Goal: Information Seeking & Learning: Learn about a topic

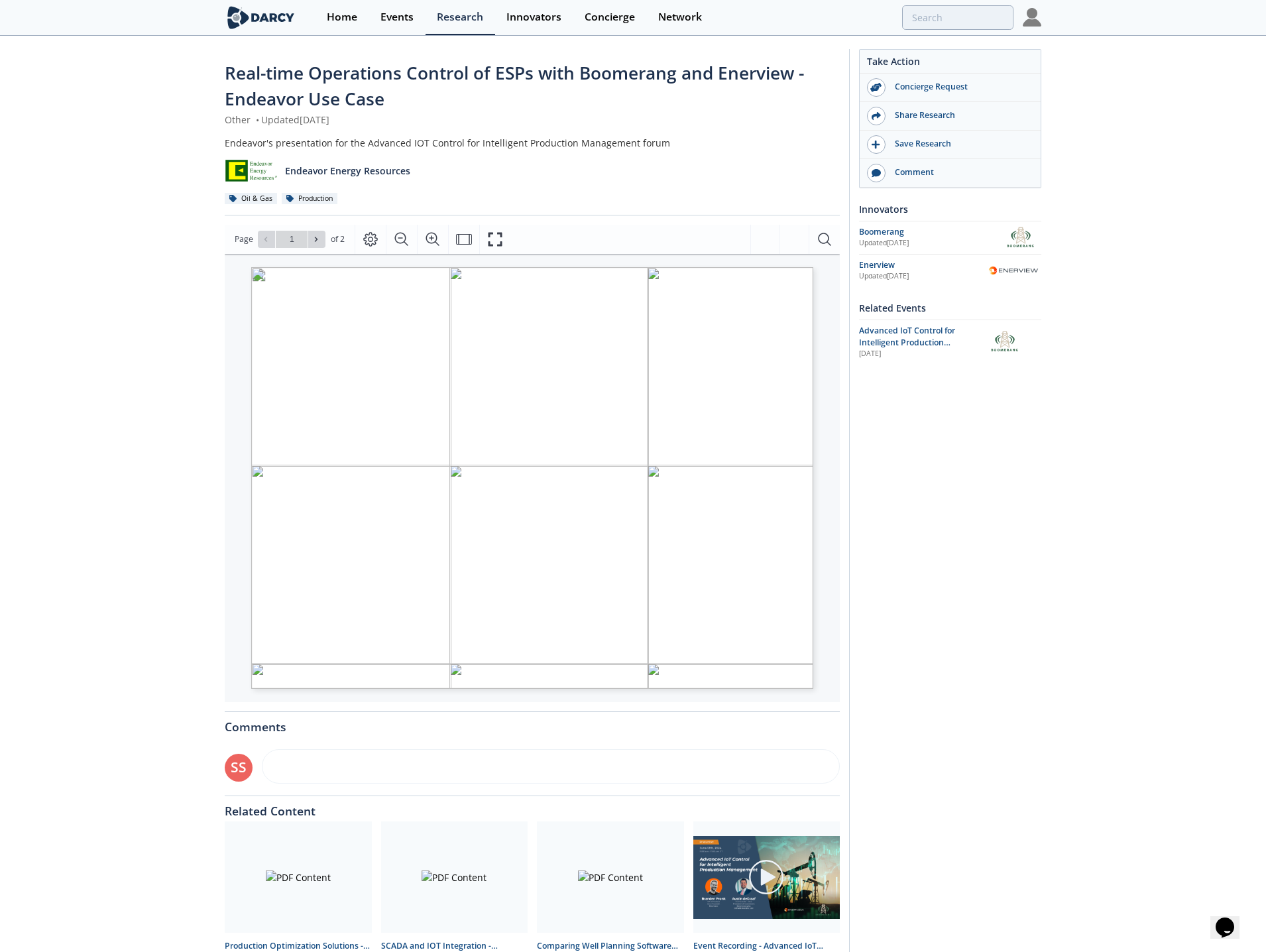
click at [319, 236] on icon at bounding box center [316, 239] width 8 height 8
type input "2"
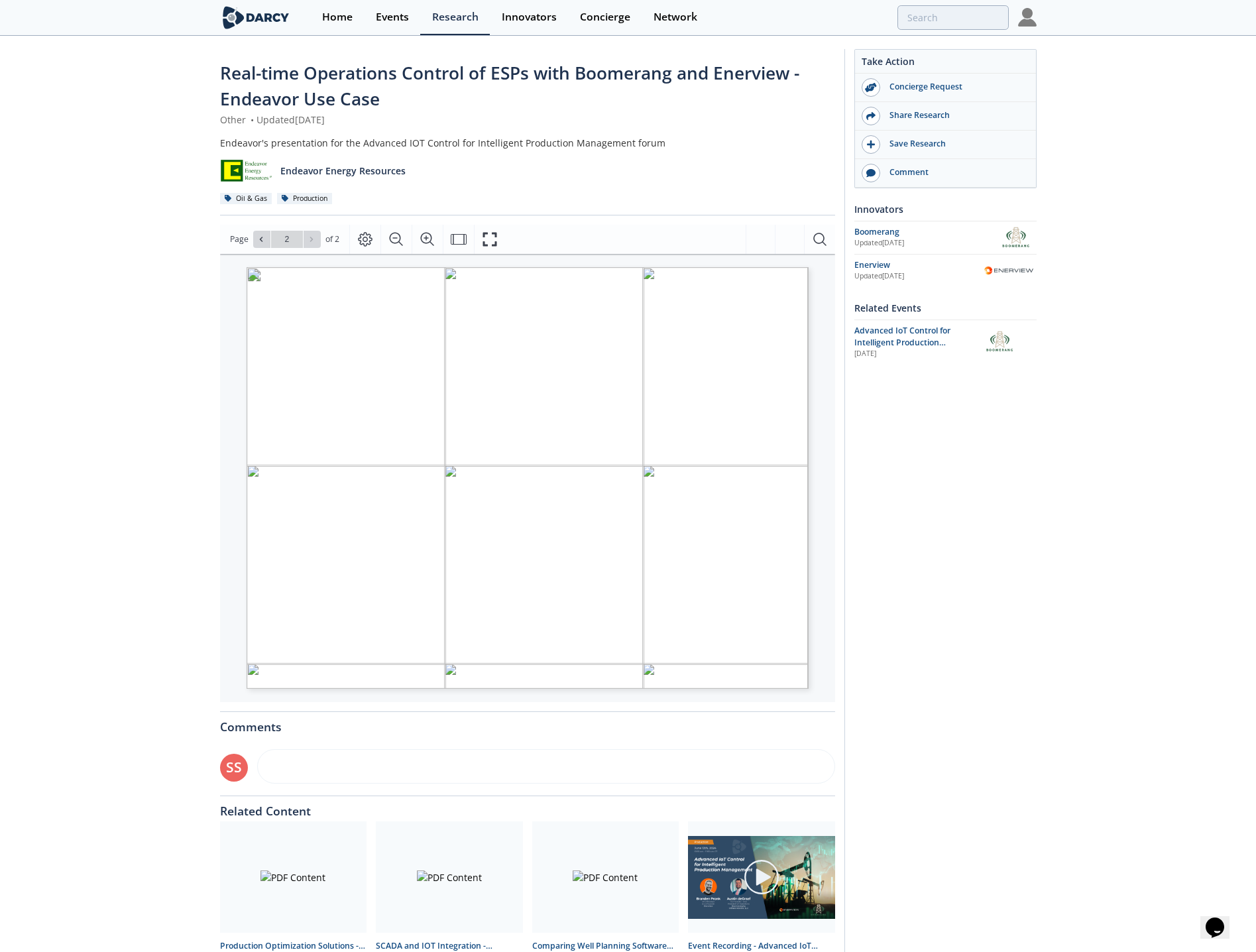
click at [1025, 22] on img at bounding box center [1027, 17] width 19 height 19
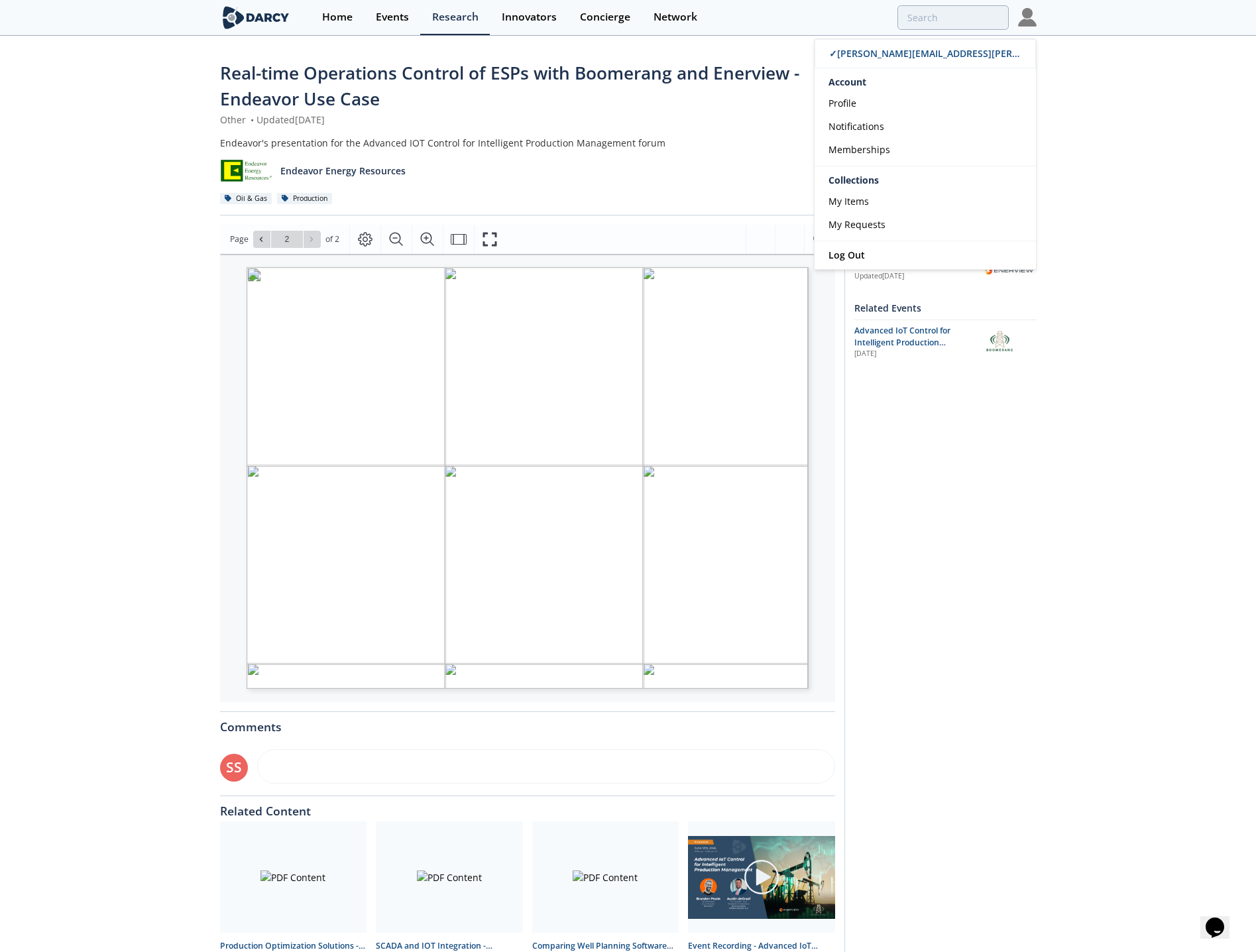
click at [653, 195] on div "Oil & Gas Production" at bounding box center [527, 199] width 615 height 14
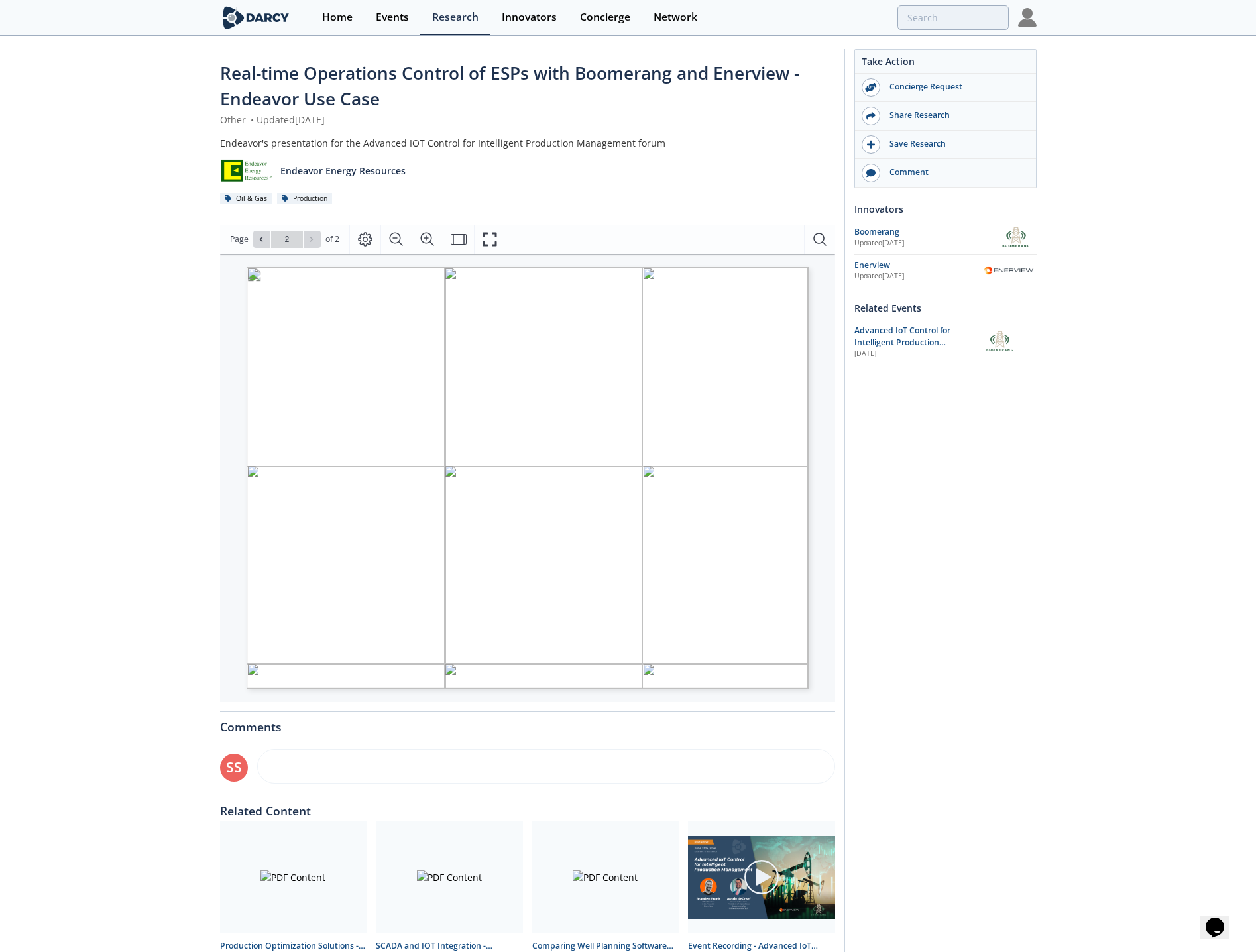
click at [989, 548] on div "Take Action Concierge Request Share Research Save Research Comment Innovators […" at bounding box center [939, 515] width 192 height 931
click at [889, 226] on div "Boomerang" at bounding box center [926, 231] width 143 height 12
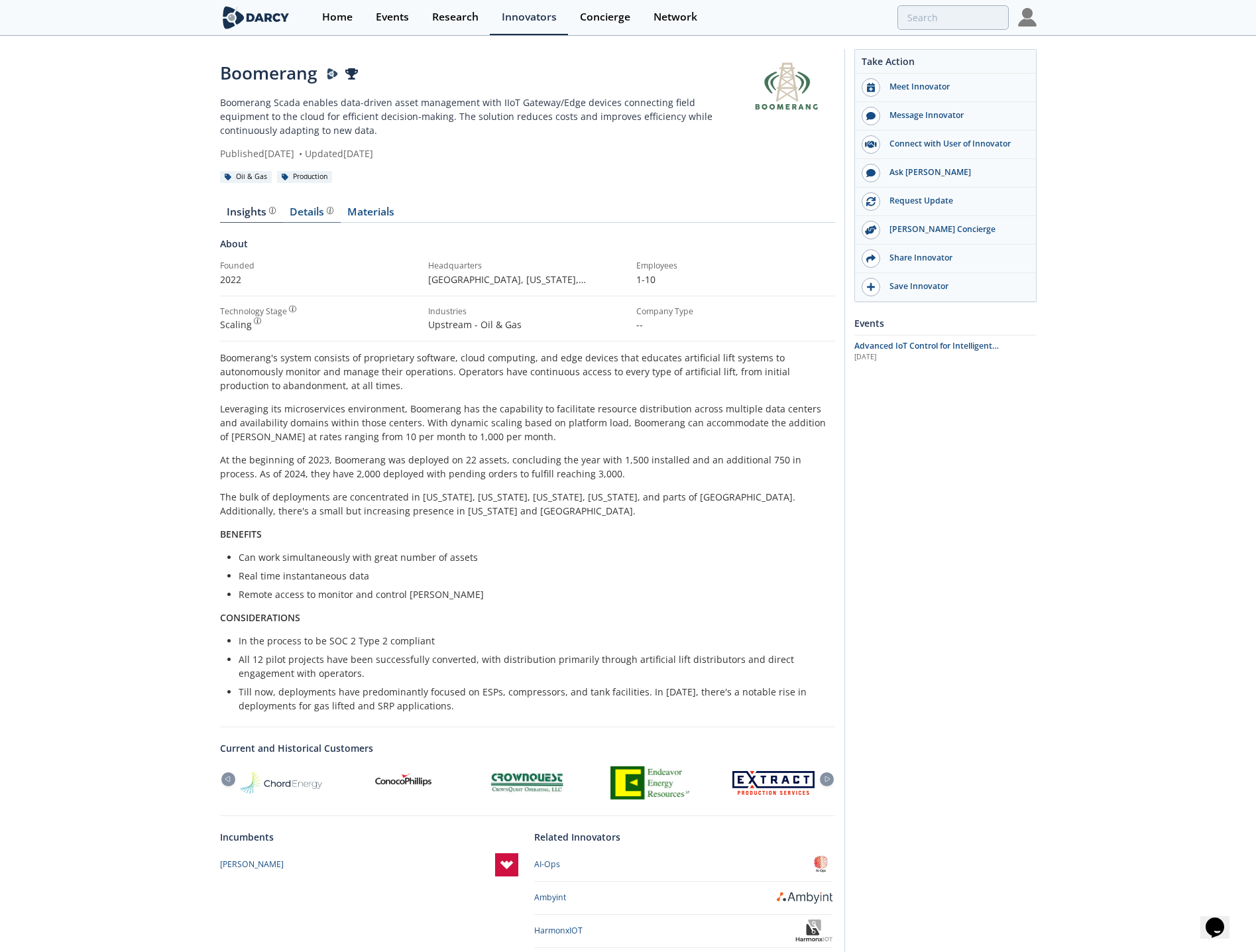
click at [302, 215] on div "Details Product overview, business model, technology and applications as added …" at bounding box center [311, 212] width 44 height 11
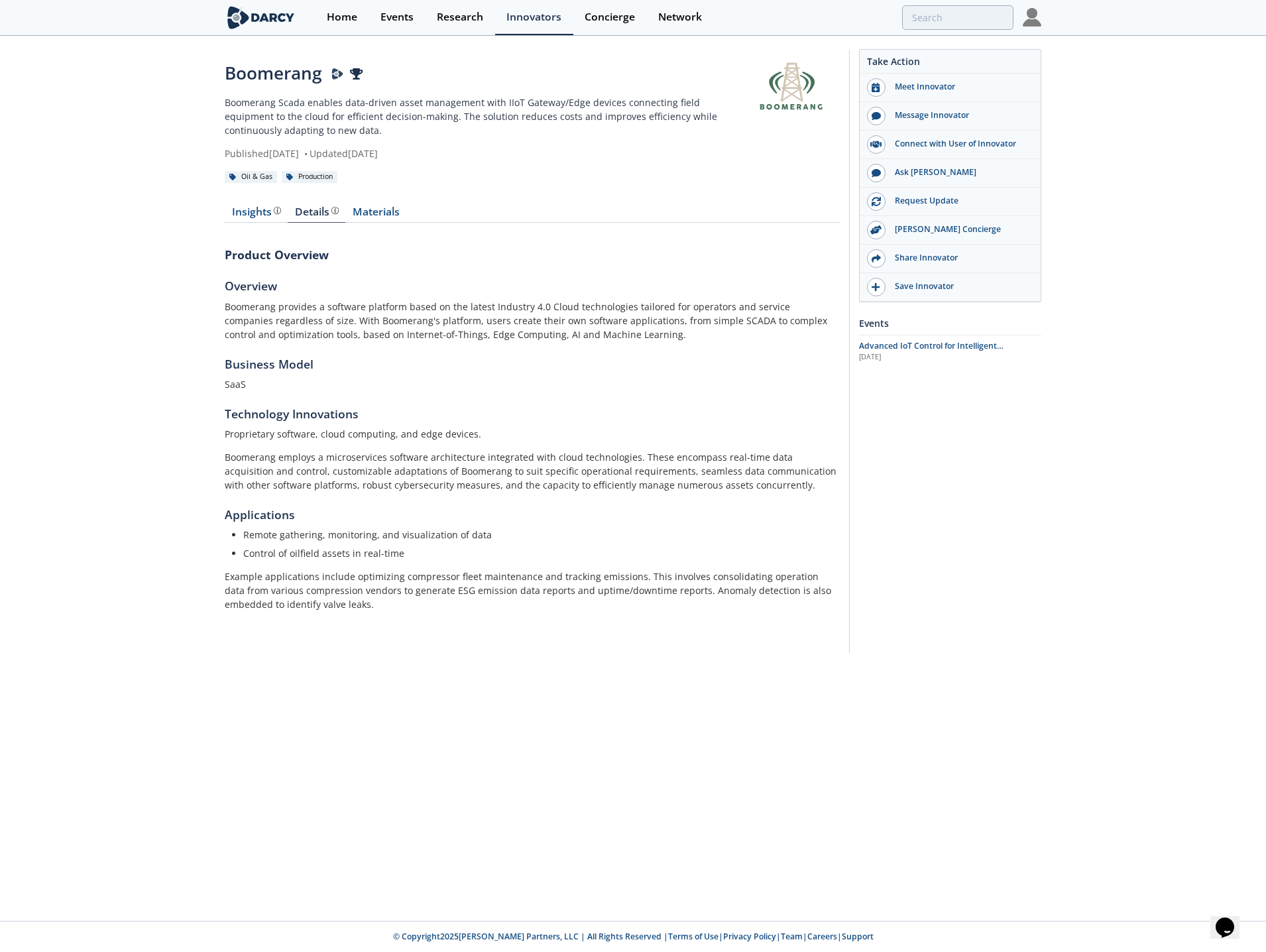
click at [395, 200] on div "Insights Details Product overview, business model, technology and applications …" at bounding box center [532, 418] width 615 height 460
click at [380, 217] on link "Materials" at bounding box center [376, 215] width 61 height 16
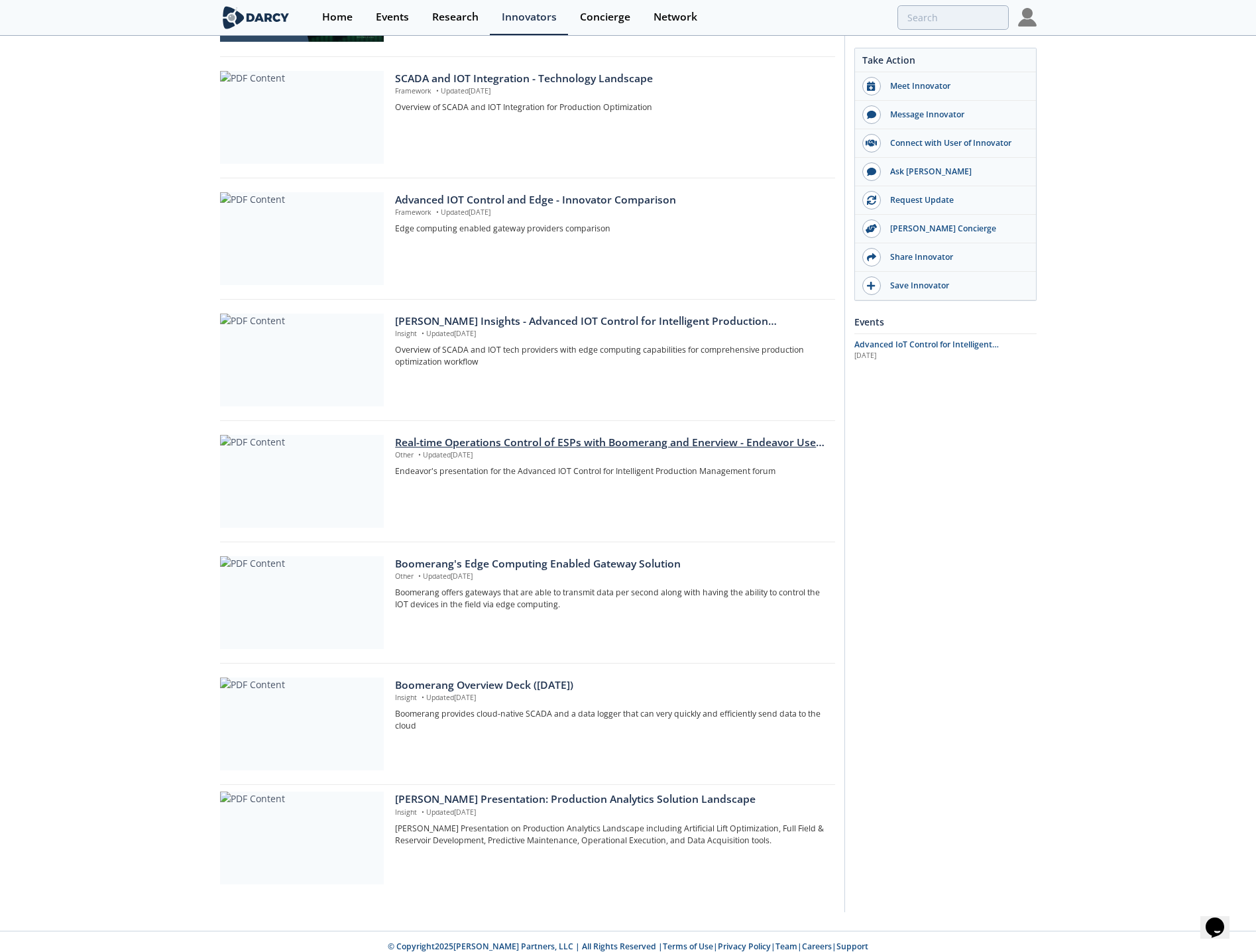
scroll to position [595, 0]
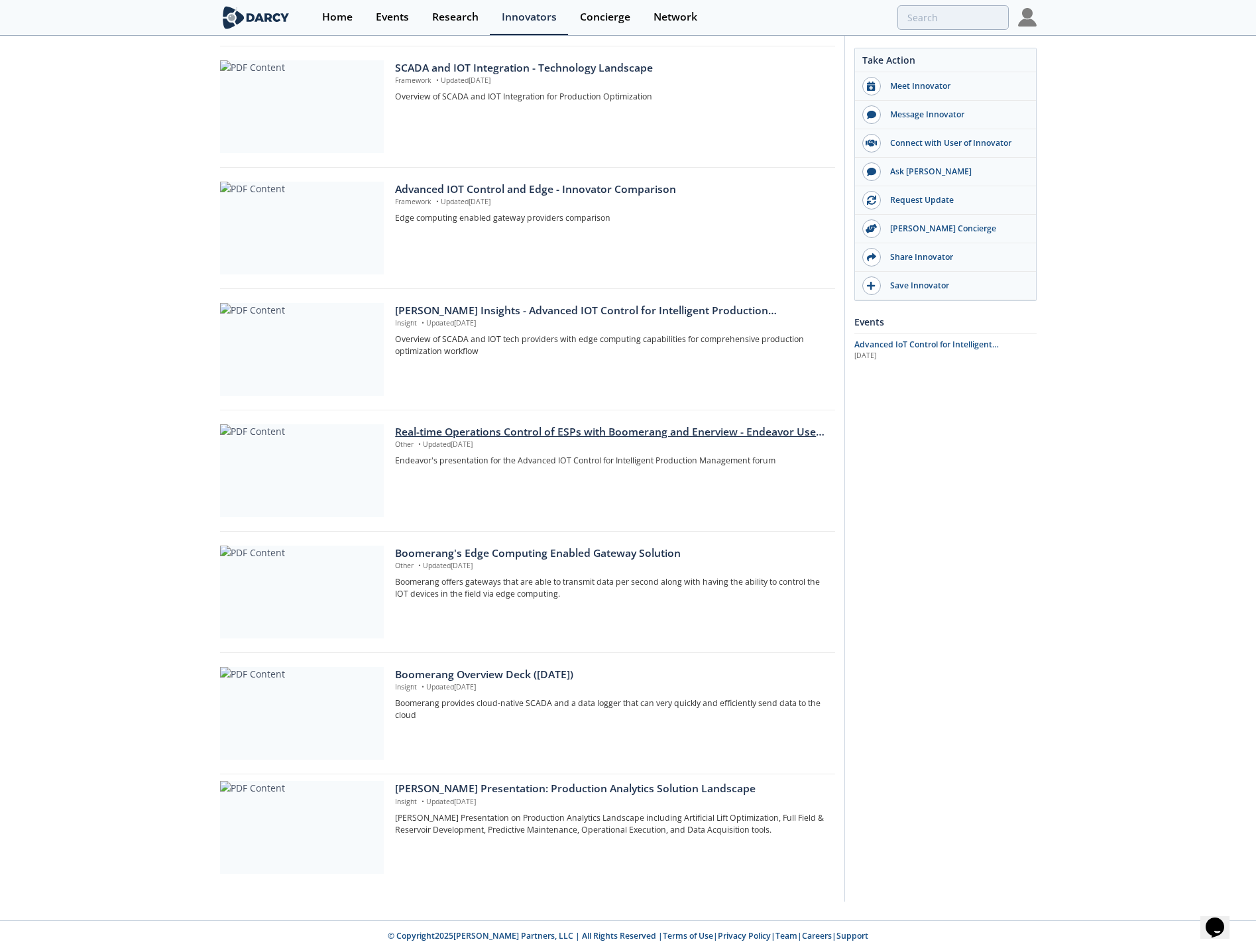
click at [479, 426] on div "Real-time Operations Control of ESPs with Boomerang and Enerview - Endeavor Use…" at bounding box center [610, 432] width 430 height 16
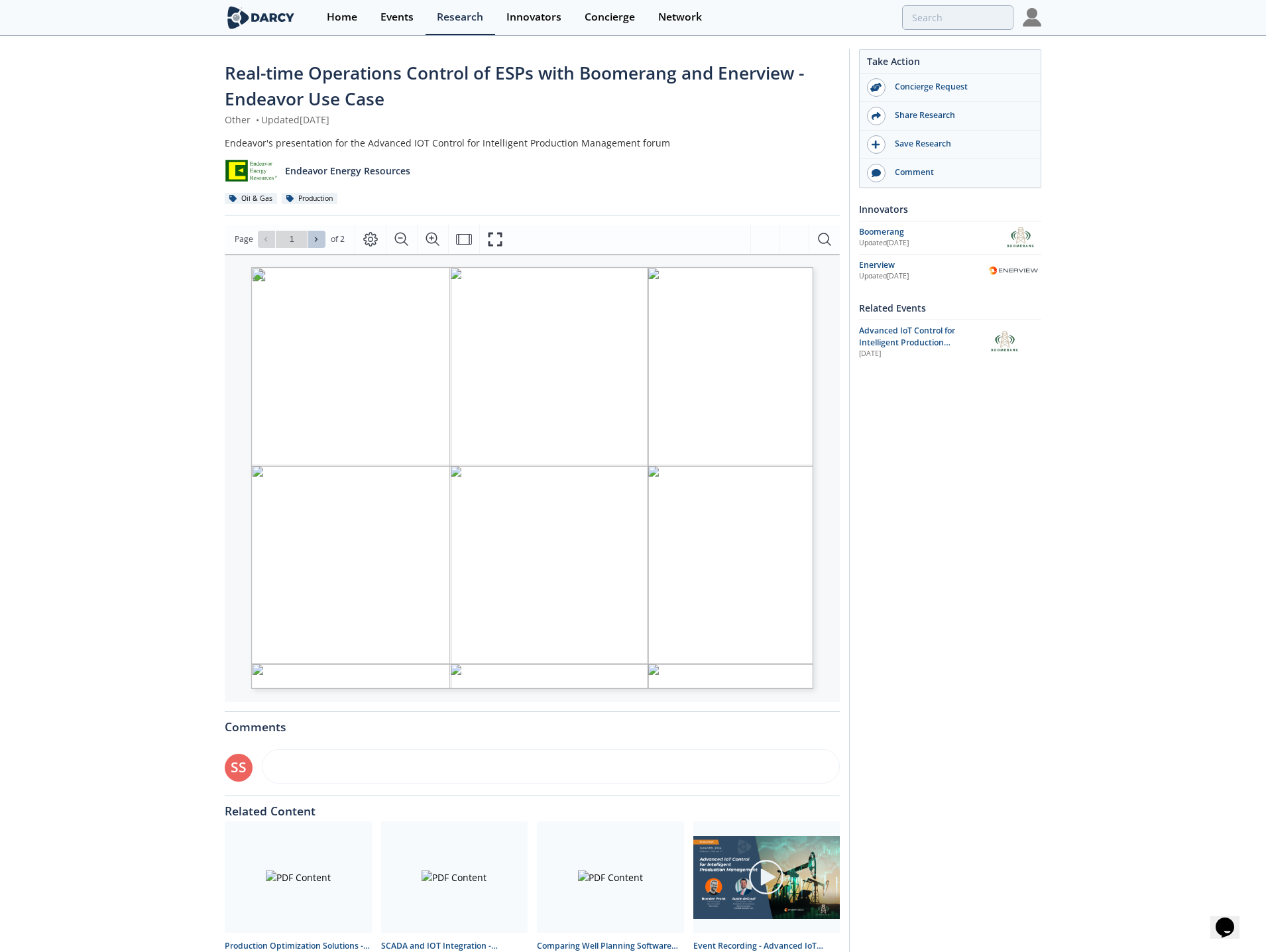
click at [323, 243] on button at bounding box center [316, 239] width 17 height 17
type input "2"
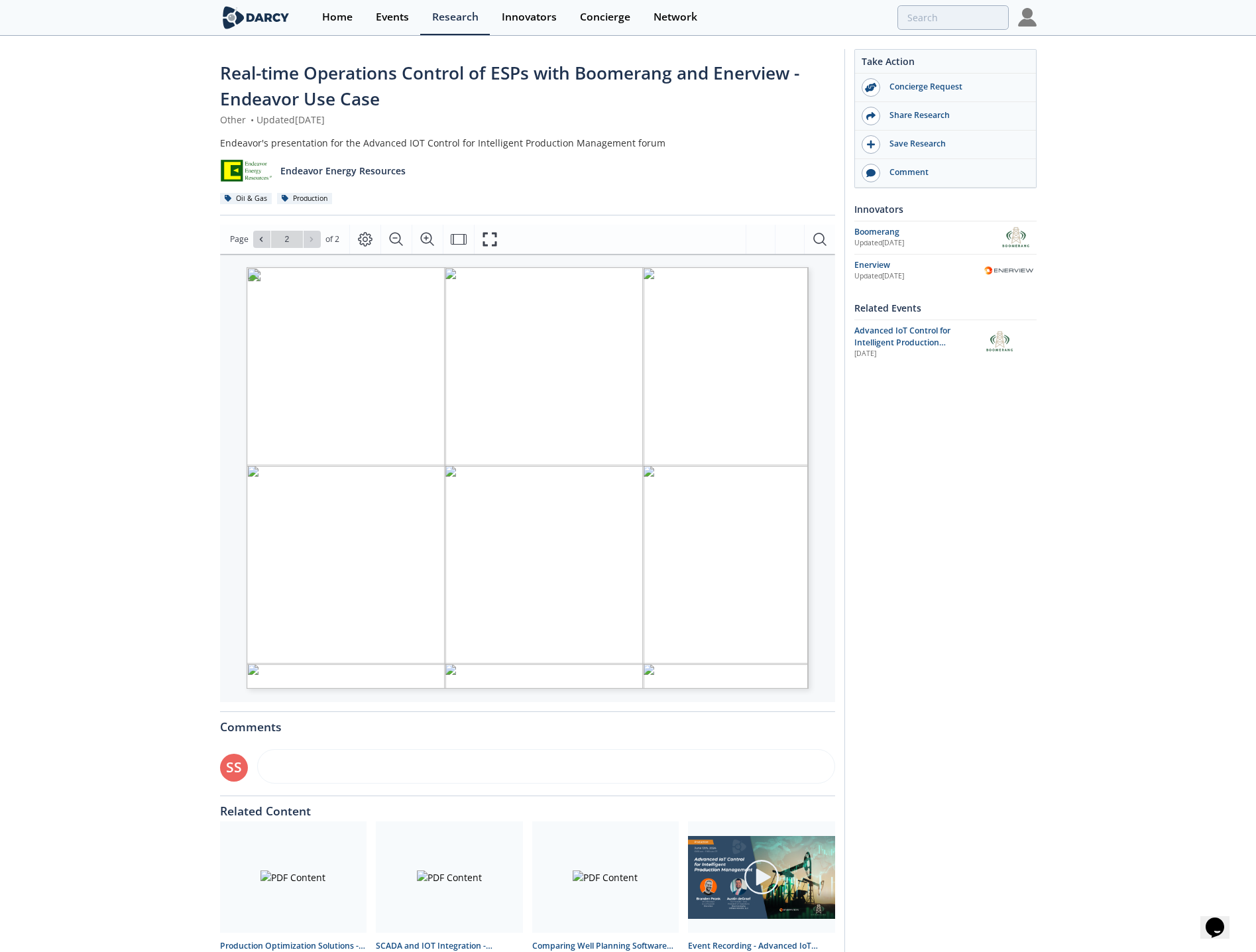
click at [78, 499] on div "Real-time Operations Control of ESPs with Boomerang and Enerview - Endeavor Use…" at bounding box center [628, 517] width 1256 height 961
